Goal: Transaction & Acquisition: Subscribe to service/newsletter

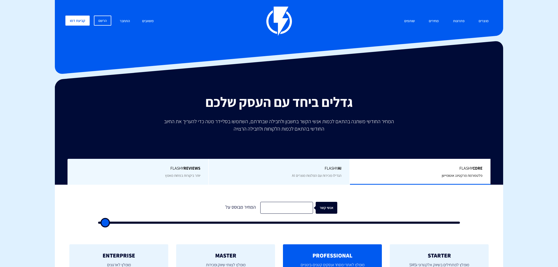
type input "500"
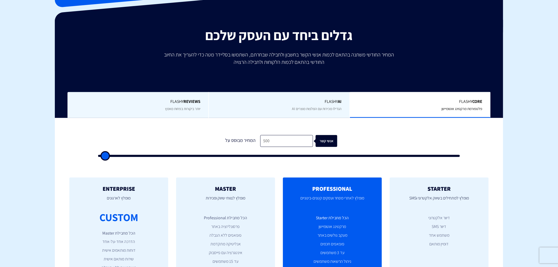
scroll to position [78, 0]
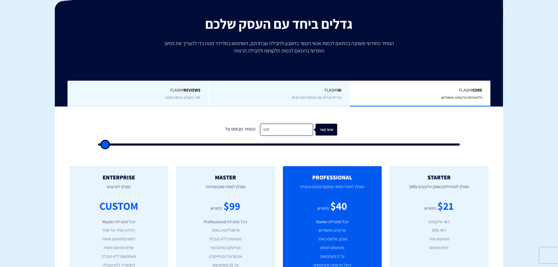
click at [275, 131] on input "500" at bounding box center [286, 130] width 53 height 12
type input "3"
type input "500"
type input "37"
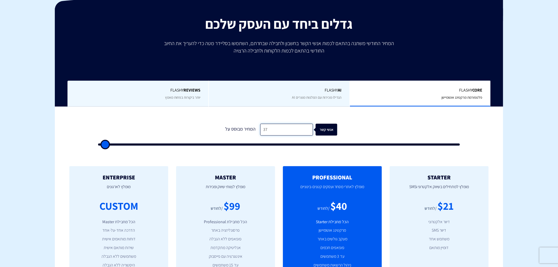
type input "500"
type input "370"
type input "500"
type input "3,700"
type input "3500"
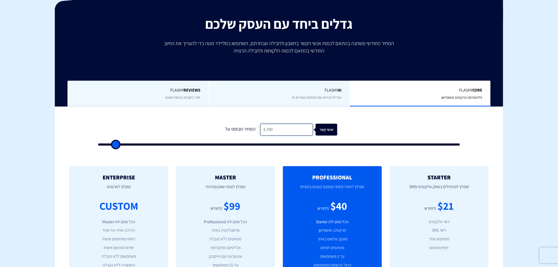
type input "37,000"
type input "37000"
type input "37,000"
